Goal: Communication & Community: Answer question/provide support

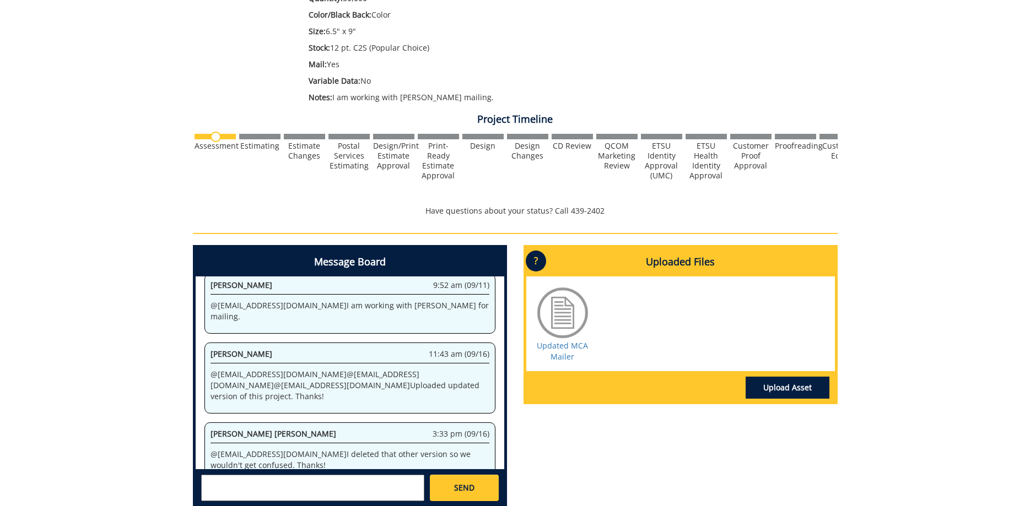
scroll to position [396, 0]
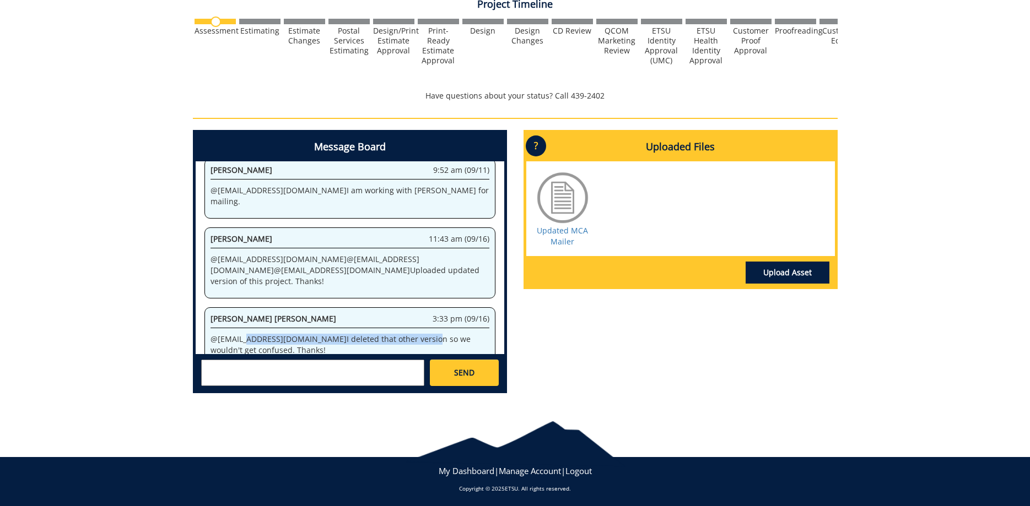
drag, startPoint x: 257, startPoint y: 313, endPoint x: 401, endPoint y: 313, distance: 143.3
click at [394, 334] on p "@ [EMAIL_ADDRESS][DOMAIN_NAME] I deleted that other version so we wouldn't get …" at bounding box center [350, 345] width 279 height 22
click at [429, 334] on p "@ [EMAIL_ADDRESS][DOMAIN_NAME] I deleted that other version so we wouldn't get …" at bounding box center [350, 345] width 279 height 22
drag, startPoint x: 347, startPoint y: 316, endPoint x: 417, endPoint y: 320, distance: 70.6
click at [417, 334] on p "@ [EMAIL_ADDRESS][DOMAIN_NAME] I deleted that other version so we wouldn't get …" at bounding box center [350, 345] width 279 height 22
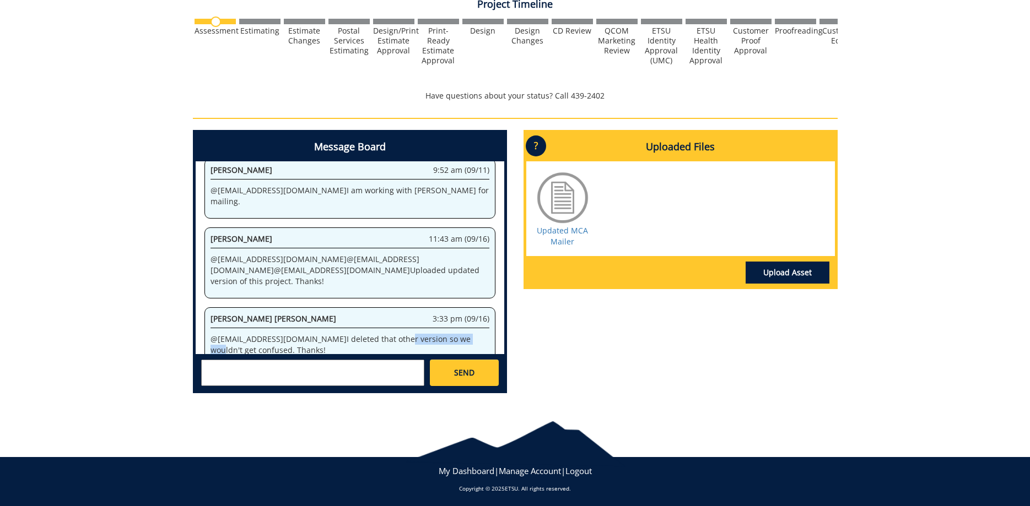
click at [417, 334] on p "@ [EMAIL_ADDRESS][DOMAIN_NAME] I deleted that other version so we wouldn't get …" at bounding box center [350, 345] width 279 height 22
click at [305, 334] on p "@ [EMAIL_ADDRESS][DOMAIN_NAME] I deleted that other version so we wouldn't get …" at bounding box center [350, 345] width 279 height 22
click at [581, 230] on link "Updated MCA Mailer" at bounding box center [562, 235] width 51 height 21
click at [378, 367] on textarea at bounding box center [312, 373] width 223 height 26
type textarea "@[EMAIL_ADDRESS][DOMAIN_NAME] Thank you."
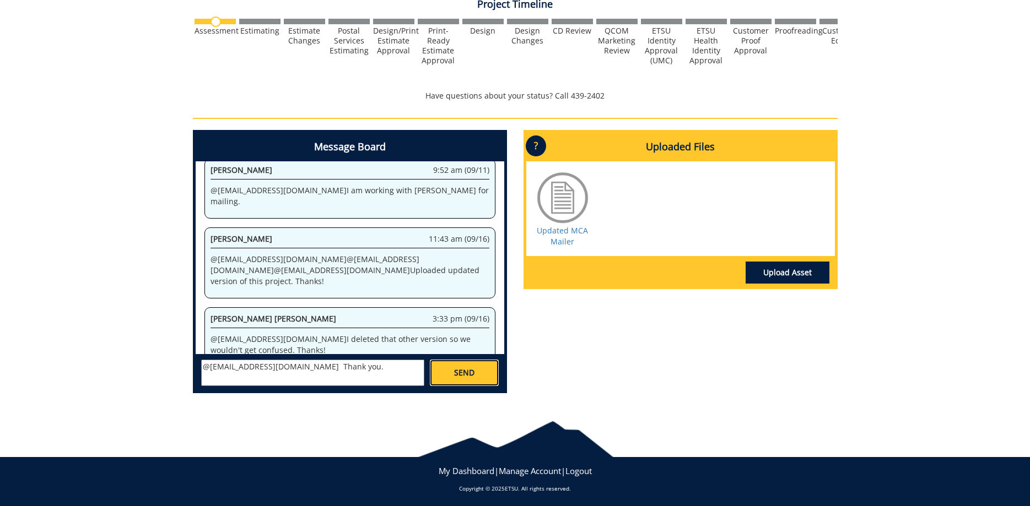
click at [459, 374] on span "SEND" at bounding box center [464, 373] width 20 height 11
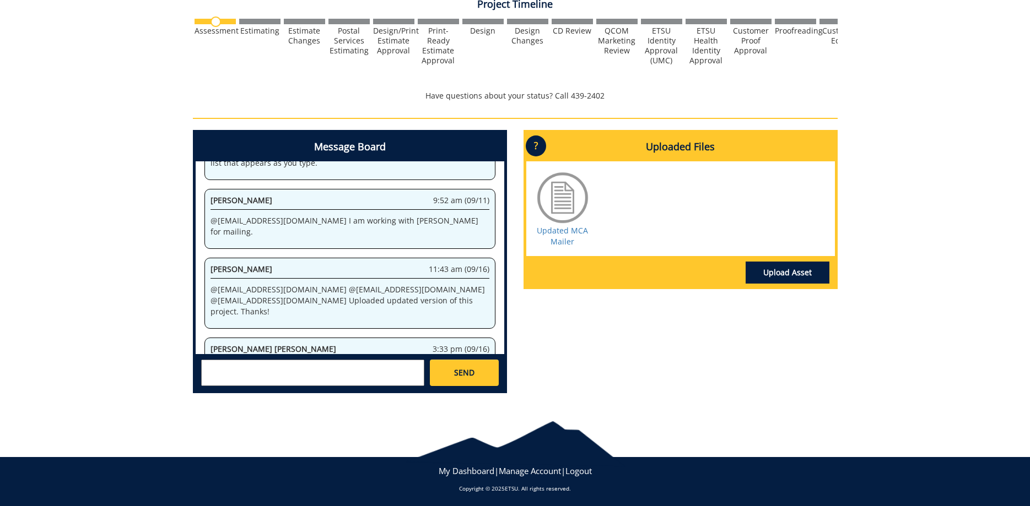
scroll to position [2304, 0]
